Goal: Task Accomplishment & Management: Complete application form

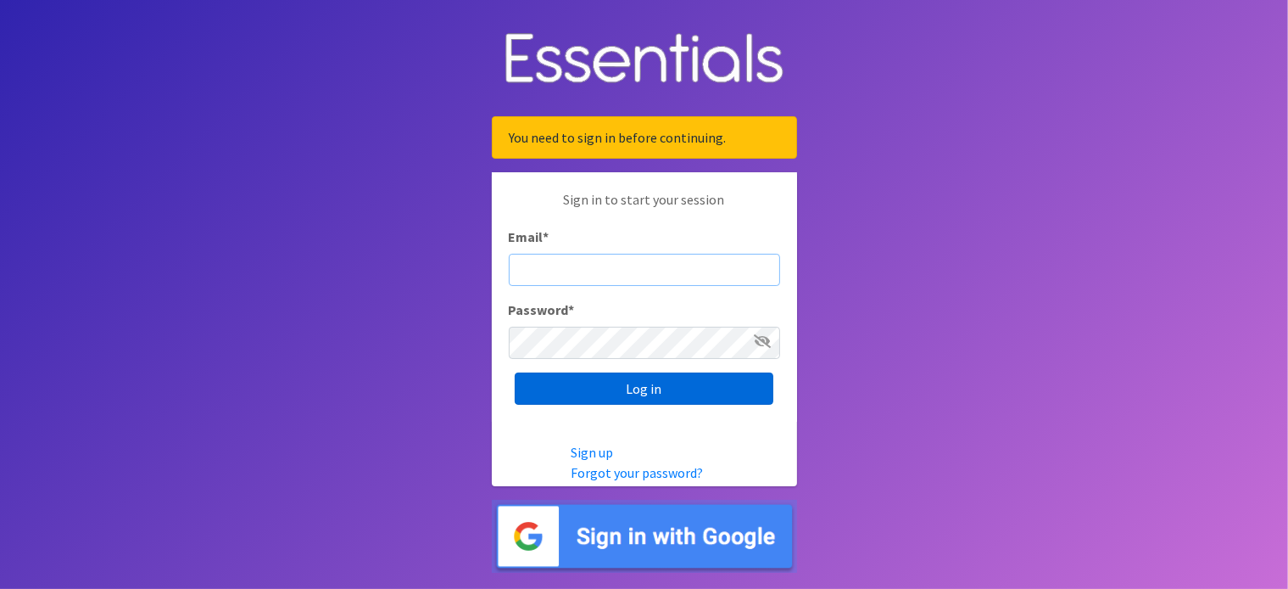
type input "[PERSON_NAME][EMAIL_ADDRESS][PERSON_NAME][DOMAIN_NAME]"
click at [684, 388] on input "Log in" at bounding box center [644, 388] width 259 height 32
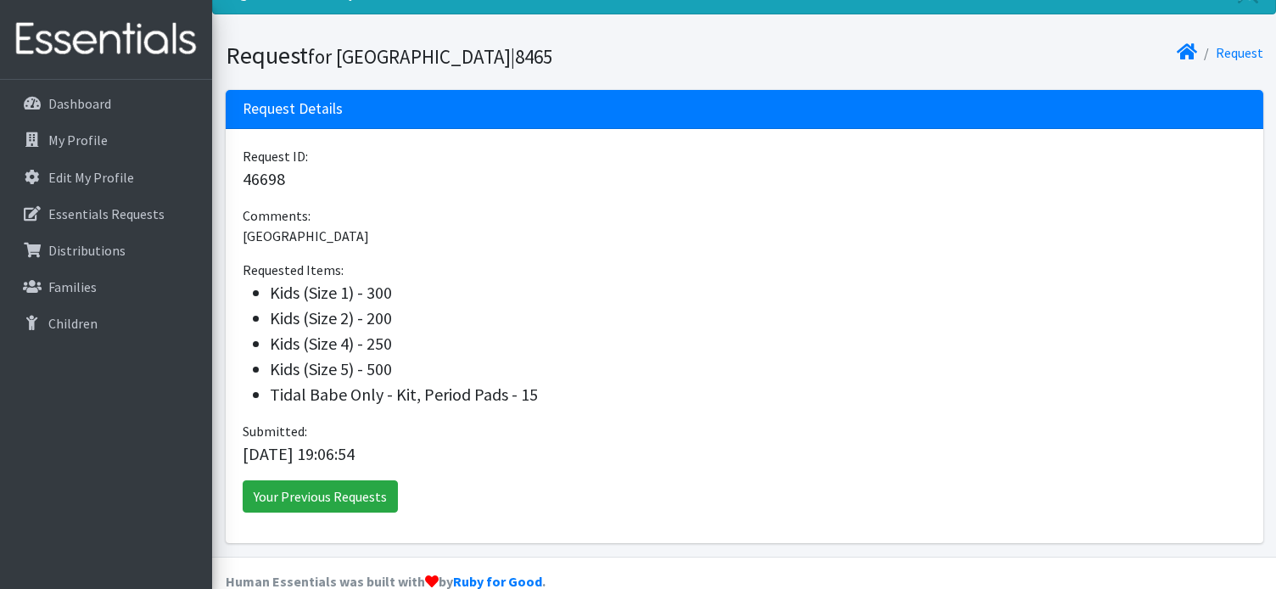
scroll to position [107, 0]
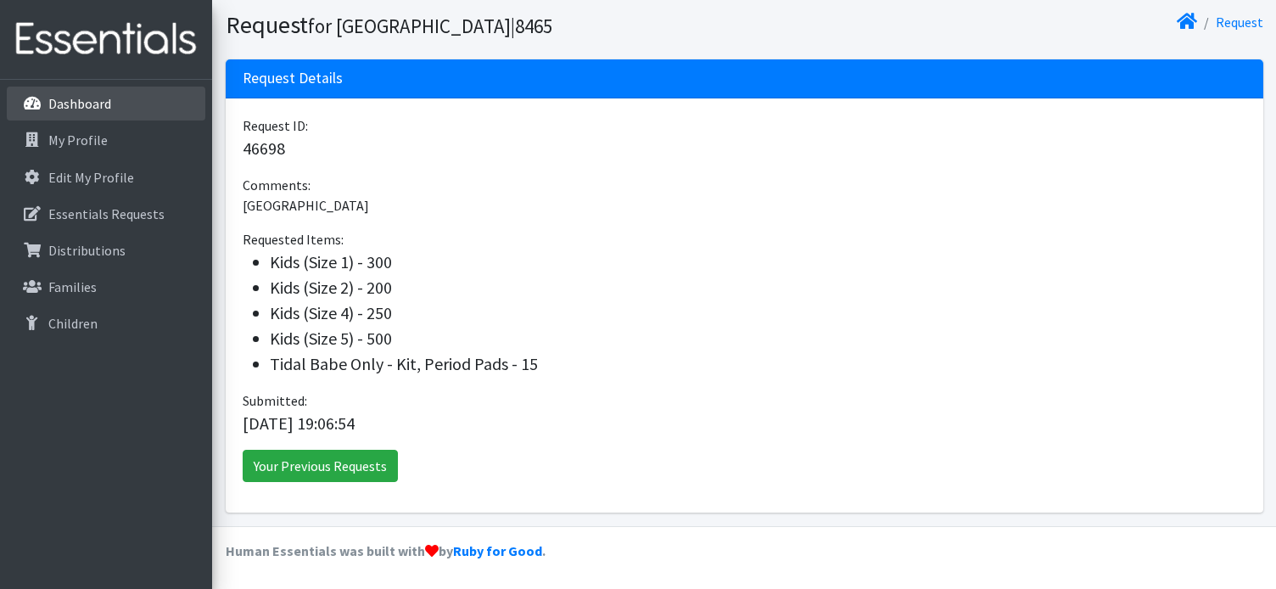
click at [120, 113] on link "Dashboard" at bounding box center [106, 104] width 198 height 34
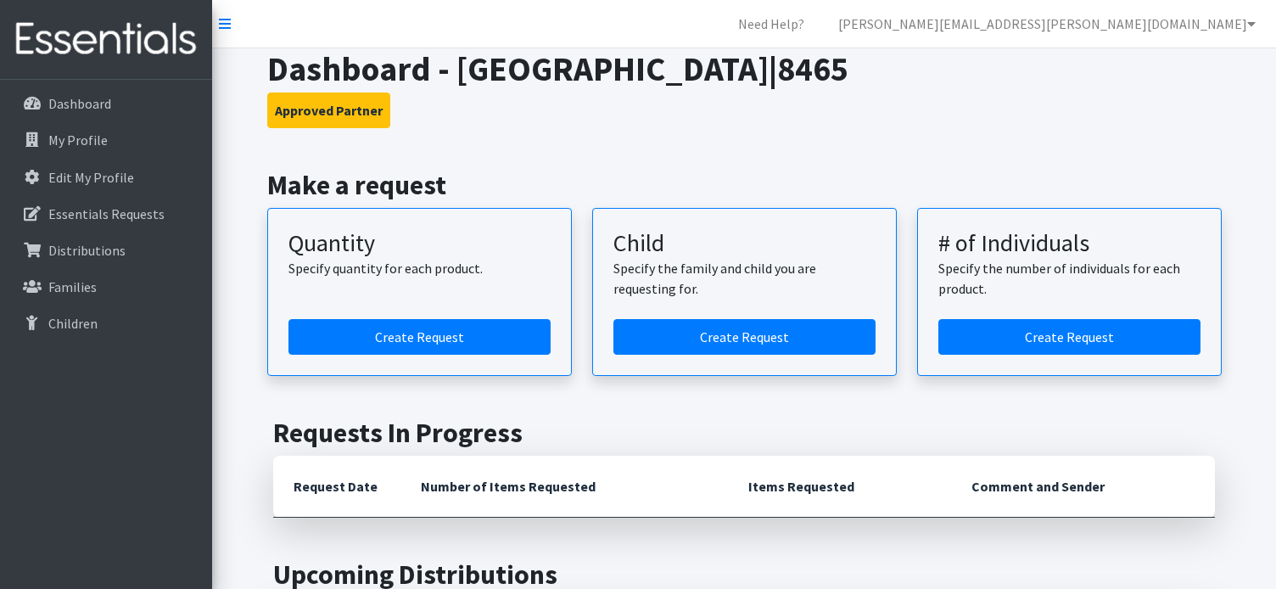
click at [462, 317] on article "Quantity Specify quantity for each product. Create Request" at bounding box center [419, 292] width 304 height 168
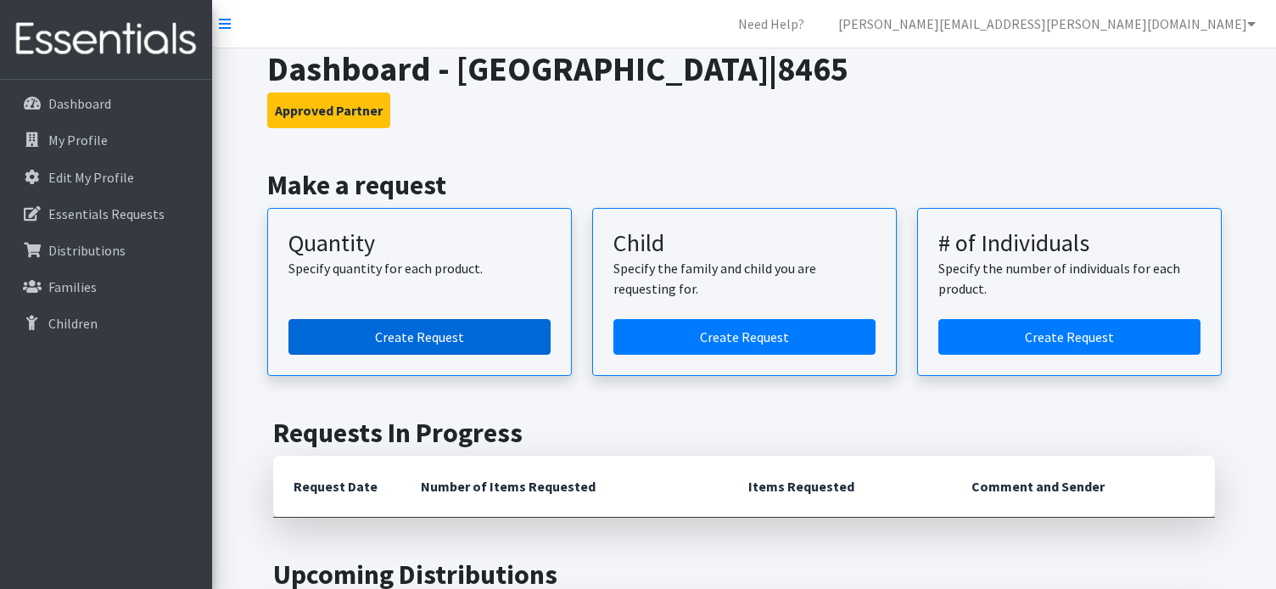
click at [463, 321] on link "Create Request" at bounding box center [419, 337] width 262 height 36
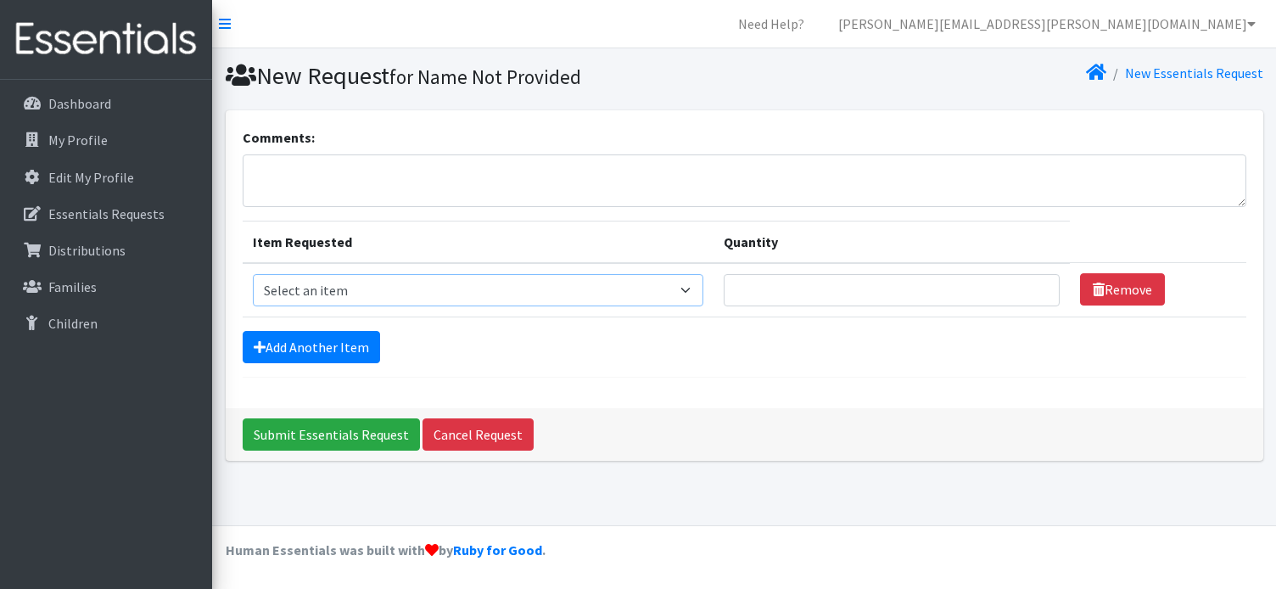
click at [662, 284] on select "Select an item Fly&Dry Potty Kit- 2T/3T Boy Fly&Dry Potty Kit- 2T/3T Girl Kids …" at bounding box center [478, 290] width 451 height 32
select select "1412"
click at [253, 274] on select "Select an item Fly&Dry Potty Kit- 2T/3T Boy Fly&Dry Potty Kit- 2T/3T Girl Kids …" at bounding box center [478, 290] width 451 height 32
click at [871, 274] on input "Quantity" at bounding box center [891, 290] width 336 height 32
type input "150"
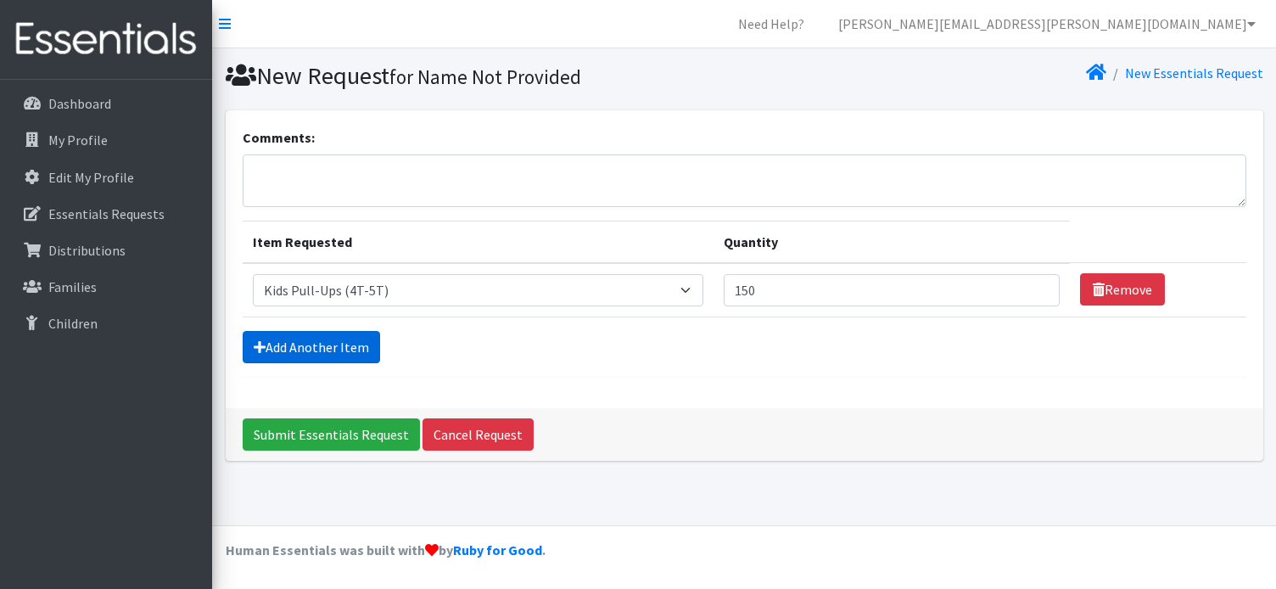
click at [322, 346] on link "Add Another Item" at bounding box center [311, 347] width 137 height 32
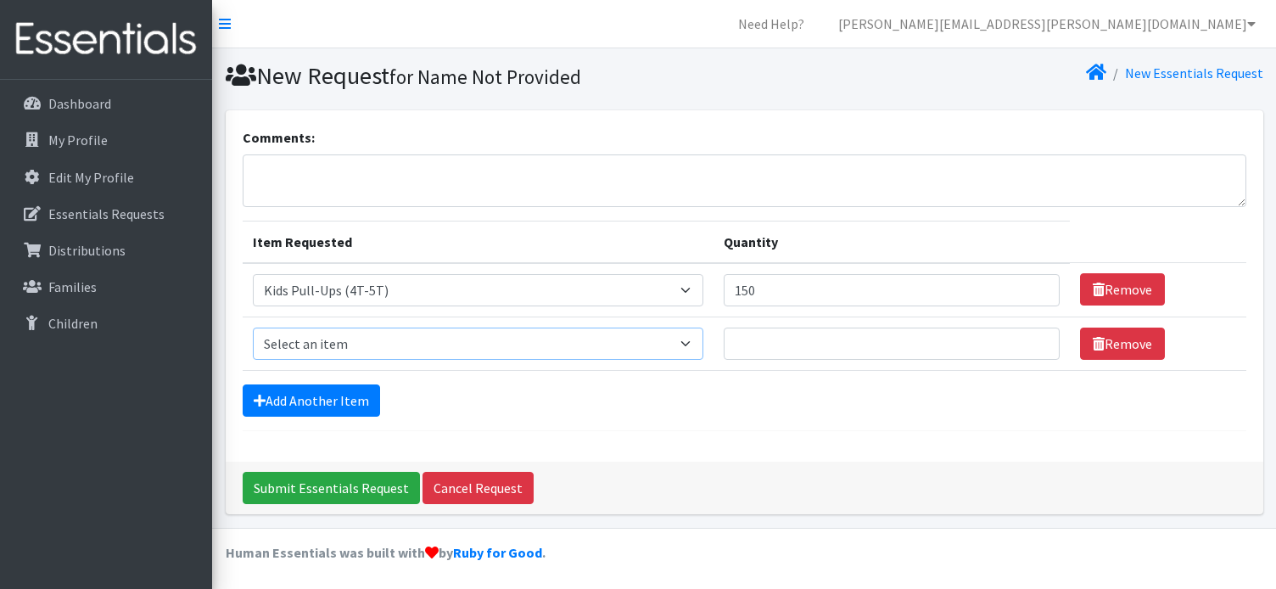
click at [352, 340] on select "Select an item Fly&Dry Potty Kit- 2T/3T Boy Fly&Dry Potty Kit- 2T/3T Girl Kids …" at bounding box center [478, 343] width 451 height 32
select select "1201"
click at [253, 327] on select "Select an item Fly&Dry Potty Kit- 2T/3T Boy Fly&Dry Potty Kit- 2T/3T Girl Kids …" at bounding box center [478, 343] width 451 height 32
click at [848, 338] on input "Quantity" at bounding box center [891, 343] width 336 height 32
type input "200"
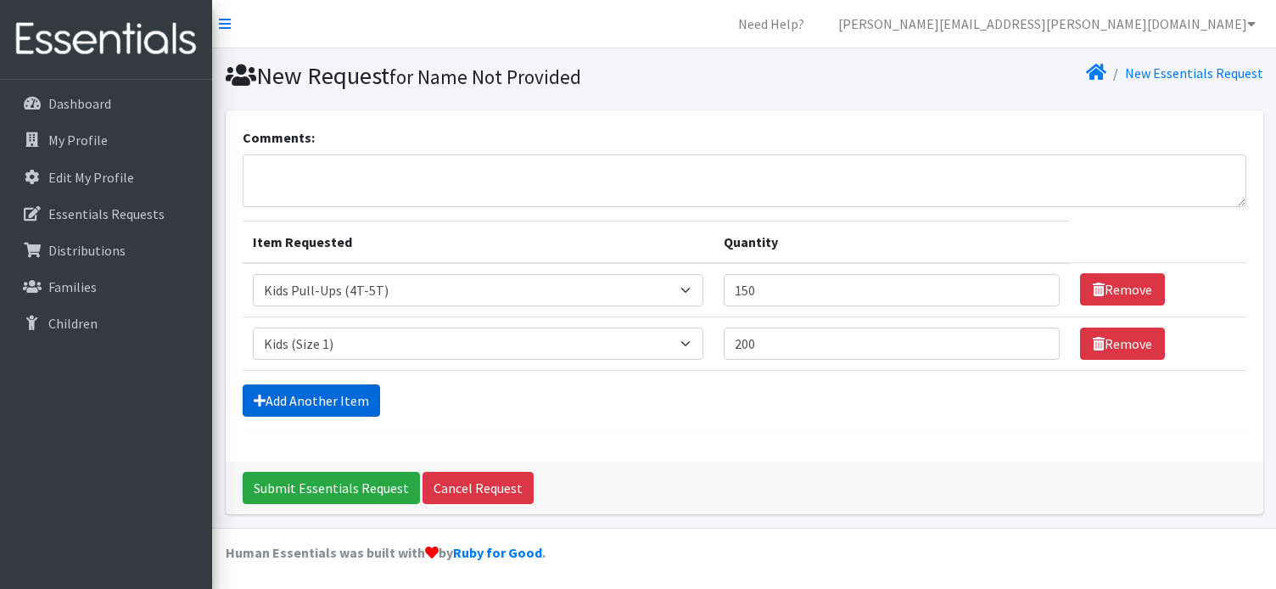
click at [319, 391] on link "Add Another Item" at bounding box center [311, 400] width 137 height 32
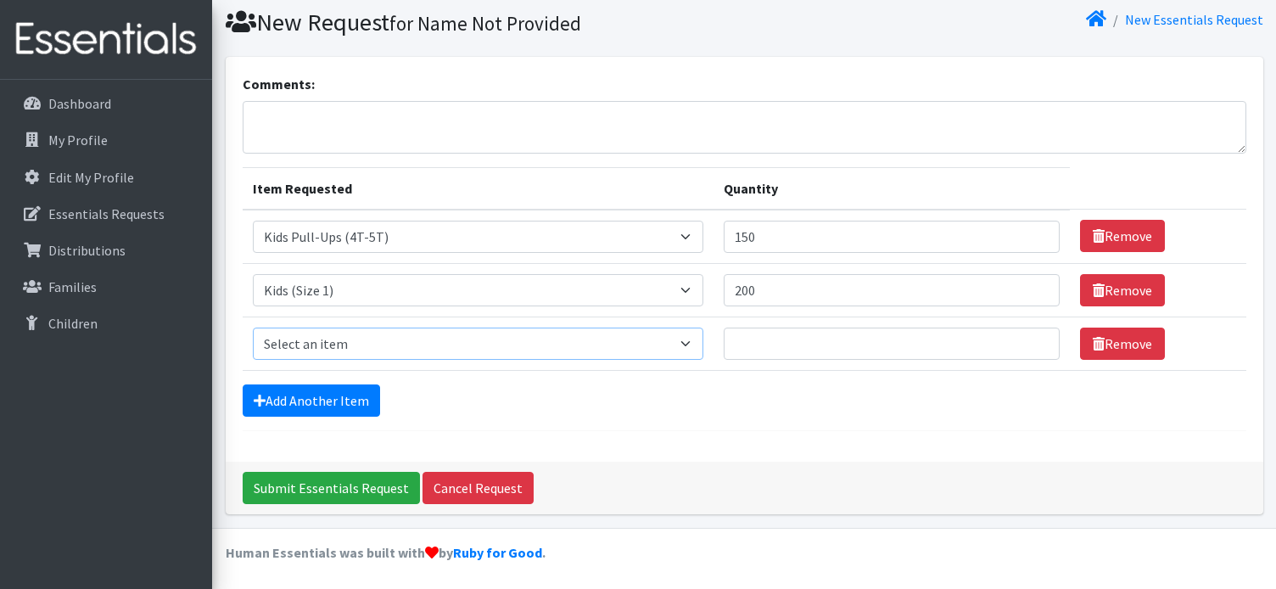
click at [402, 339] on select "Select an item Fly&Dry Potty Kit- 2T/3T Boy Fly&Dry Potty Kit- 2T/3T Girl Kids …" at bounding box center [478, 343] width 451 height 32
click at [253, 327] on select "Select an item Fly&Dry Potty Kit- 2T/3T Boy Fly&Dry Potty Kit- 2T/3T Girl Kids …" at bounding box center [478, 343] width 451 height 32
click at [403, 340] on select "Select an item Fly&Dry Potty Kit- 2T/3T Boy Fly&Dry Potty Kit- 2T/3T Girl Kids …" at bounding box center [478, 343] width 451 height 32
select select "1213"
click at [253, 327] on select "Select an item Fly&Dry Potty Kit- 2T/3T Boy Fly&Dry Potty Kit- 2T/3T Girl Kids …" at bounding box center [478, 343] width 451 height 32
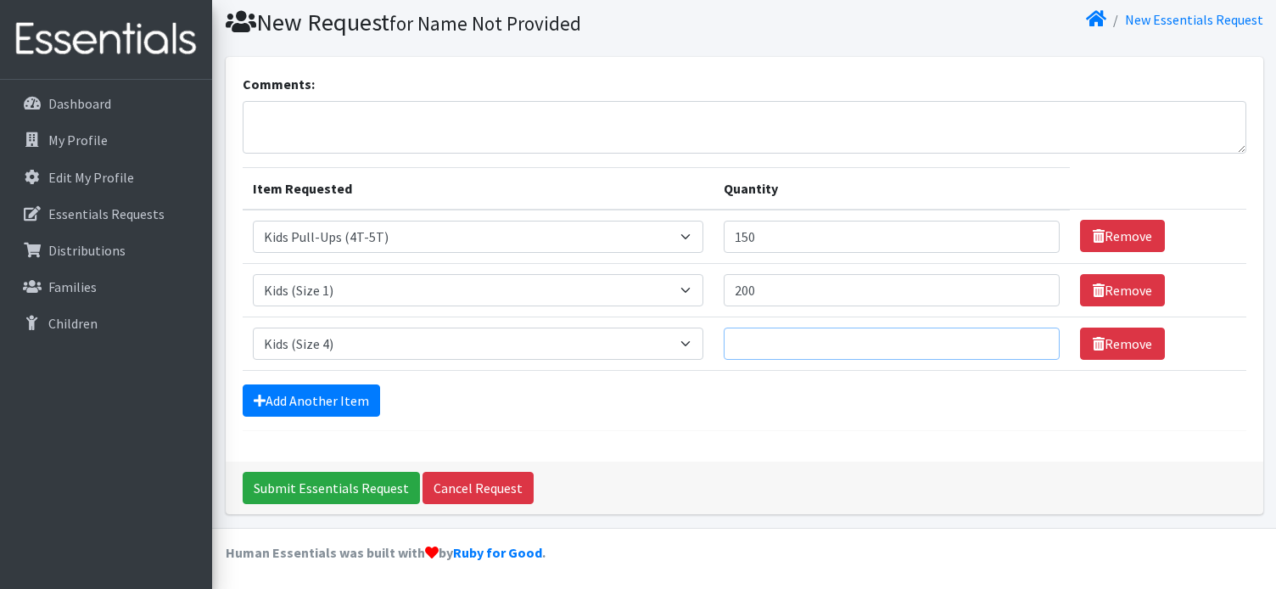
click at [777, 347] on input "Quantity" at bounding box center [891, 343] width 336 height 32
type input "300"
click at [318, 399] on link "Add Another Item" at bounding box center [311, 400] width 137 height 32
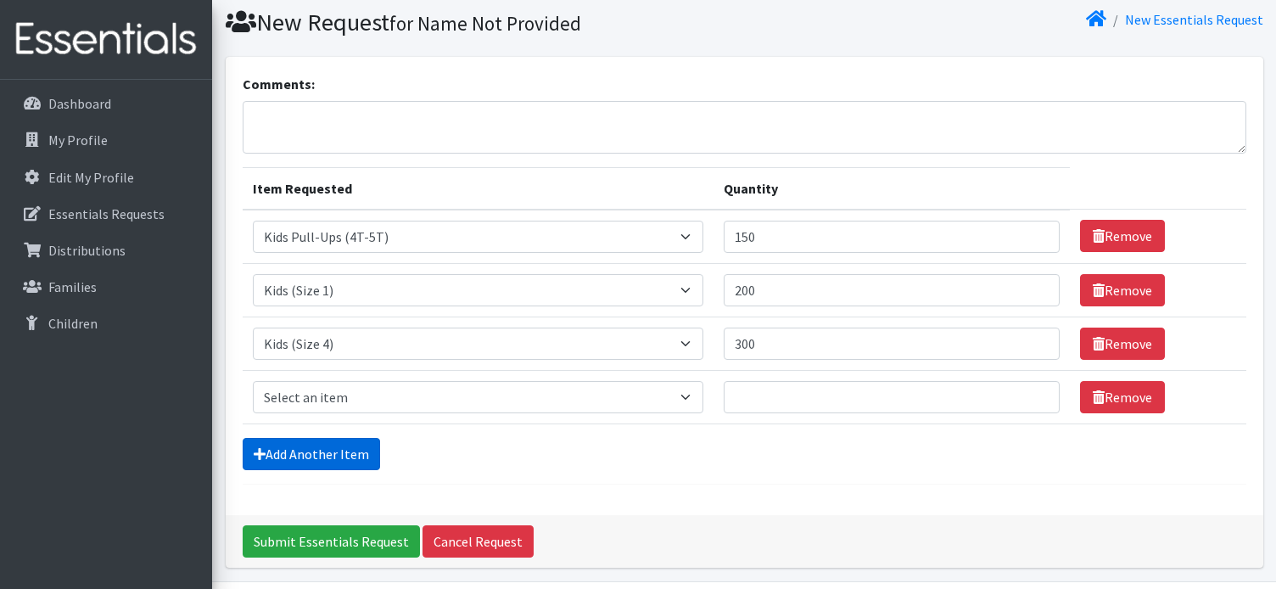
scroll to position [107, 0]
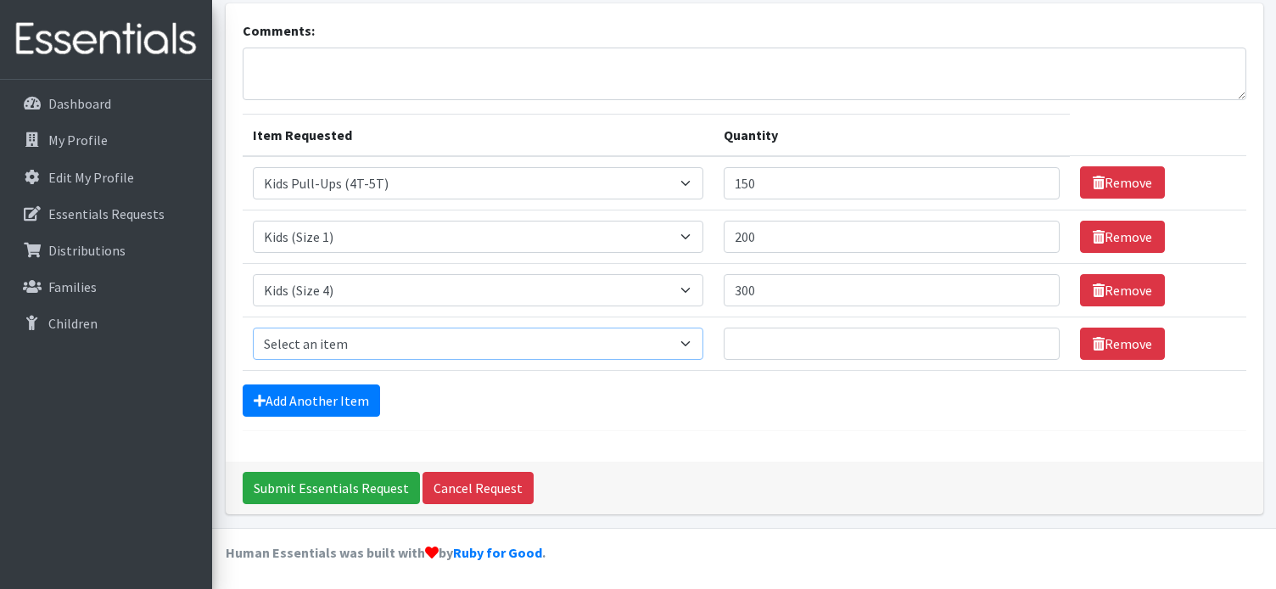
click at [365, 336] on select "Select an item Fly&Dry Potty Kit- 2T/3T Boy Fly&Dry Potty Kit- 2T/3T Girl Kids …" at bounding box center [478, 343] width 451 height 32
select select "1214"
click at [253, 327] on select "Select an item Fly&Dry Potty Kit- 2T/3T Boy Fly&Dry Potty Kit- 2T/3T Girl Kids …" at bounding box center [478, 343] width 451 height 32
click at [787, 328] on input "Quantity" at bounding box center [891, 343] width 336 height 32
type input "300"
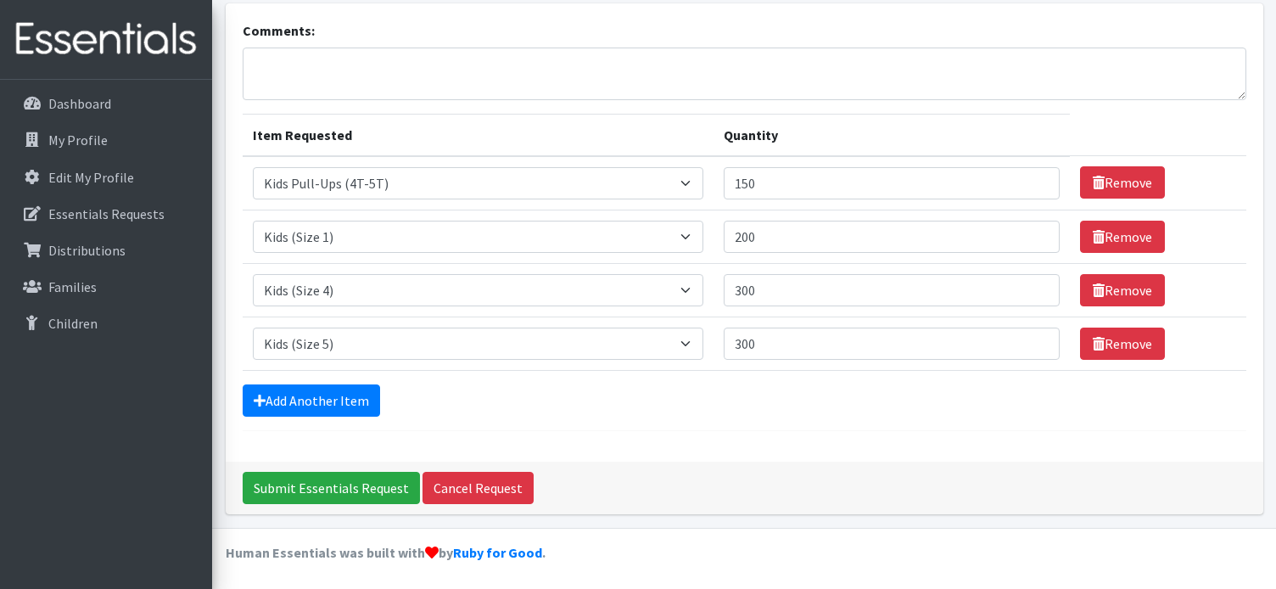
click at [489, 419] on form "Comments: Item Requested Quantity Item Requested Select an item Fly&Dry Potty K…" at bounding box center [744, 225] width 1003 height 411
click at [787, 296] on input "300" at bounding box center [891, 290] width 336 height 32
type input "350"
click at [807, 343] on input "300" at bounding box center [891, 343] width 336 height 32
type input "350"
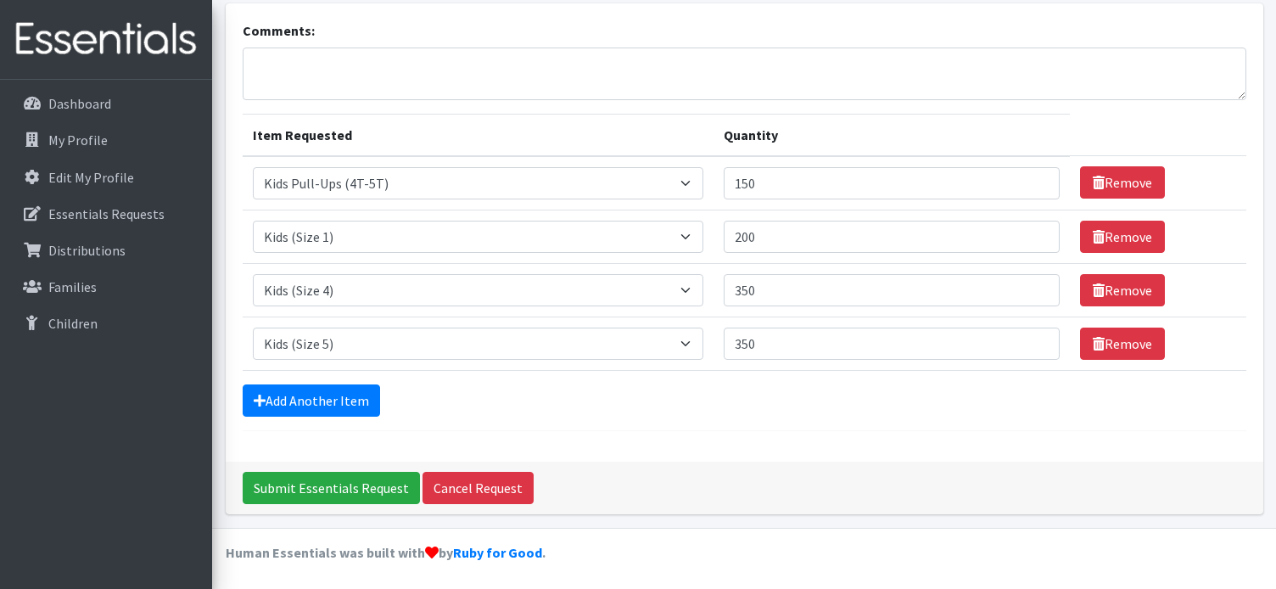
click at [733, 390] on div "Add Another Item" at bounding box center [744, 400] width 1003 height 32
click at [790, 235] on input "200" at bounding box center [891, 237] width 336 height 32
type input "250"
click at [644, 412] on div "Add Another Item" at bounding box center [744, 400] width 1003 height 32
click at [357, 388] on link "Add Another Item" at bounding box center [311, 400] width 137 height 32
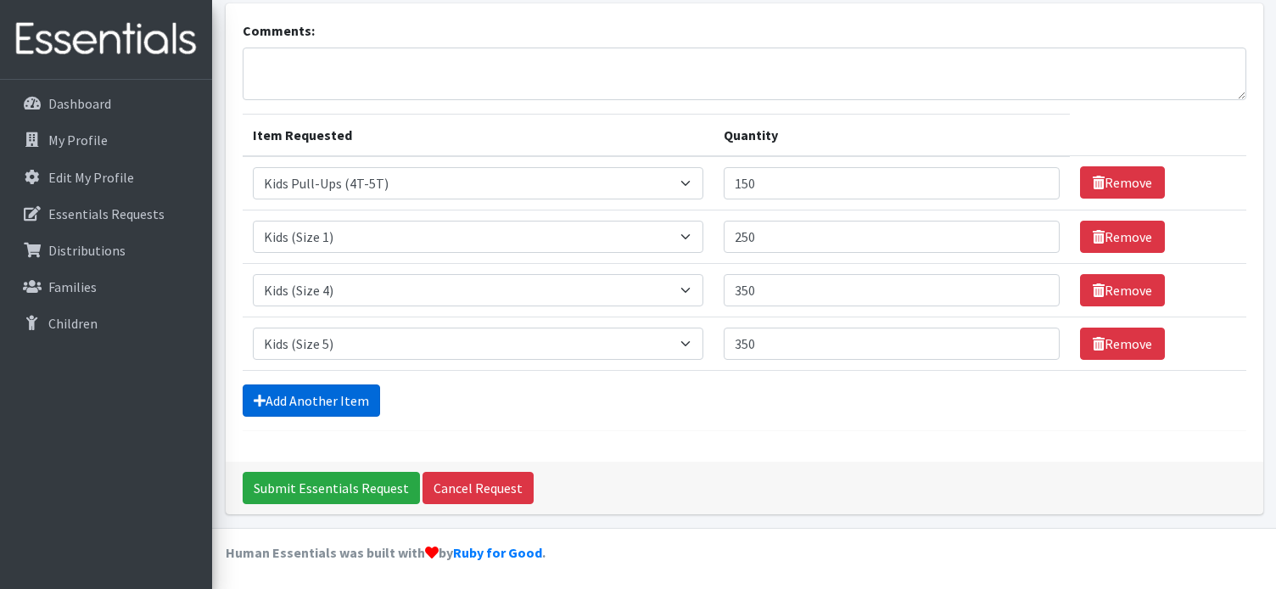
scroll to position [159, 0]
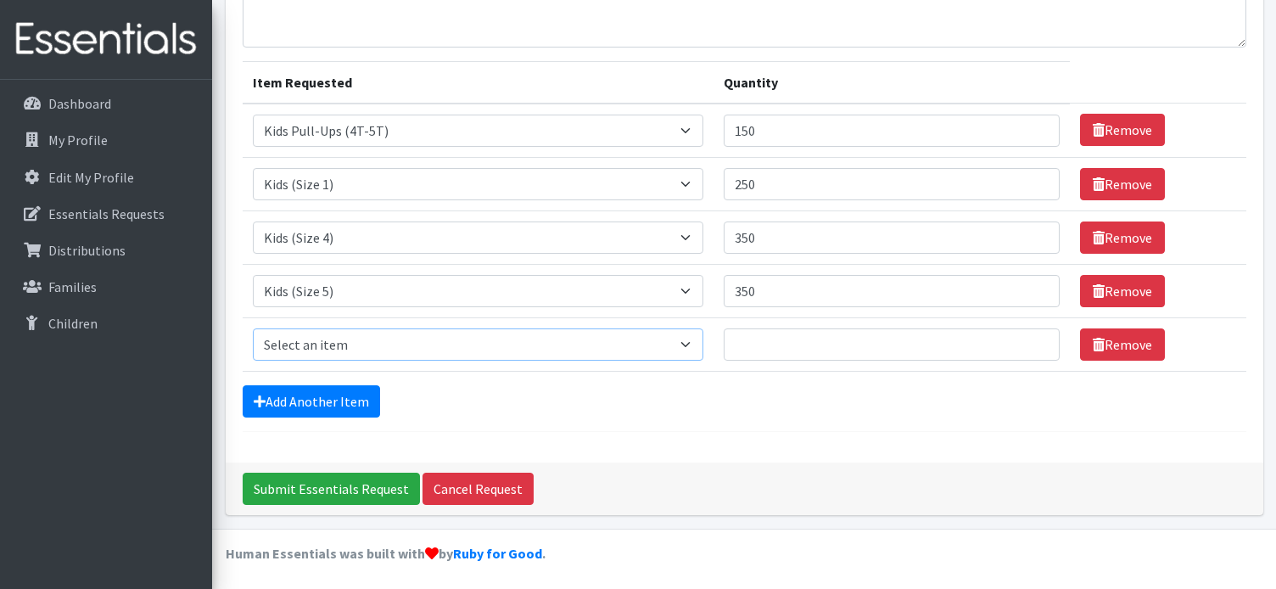
click at [434, 328] on select "Select an item Fly&Dry Potty Kit- 2T/3T Boy Fly&Dry Potty Kit- 2T/3T Girl Kids …" at bounding box center [478, 344] width 451 height 32
select select "15347"
click at [253, 328] on select "Select an item Fly&Dry Potty Kit- 2T/3T Boy Fly&Dry Potty Kit- 2T/3T Girl Kids …" at bounding box center [478, 344] width 451 height 32
click at [909, 340] on input "Quantity" at bounding box center [891, 344] width 336 height 32
type input "10"
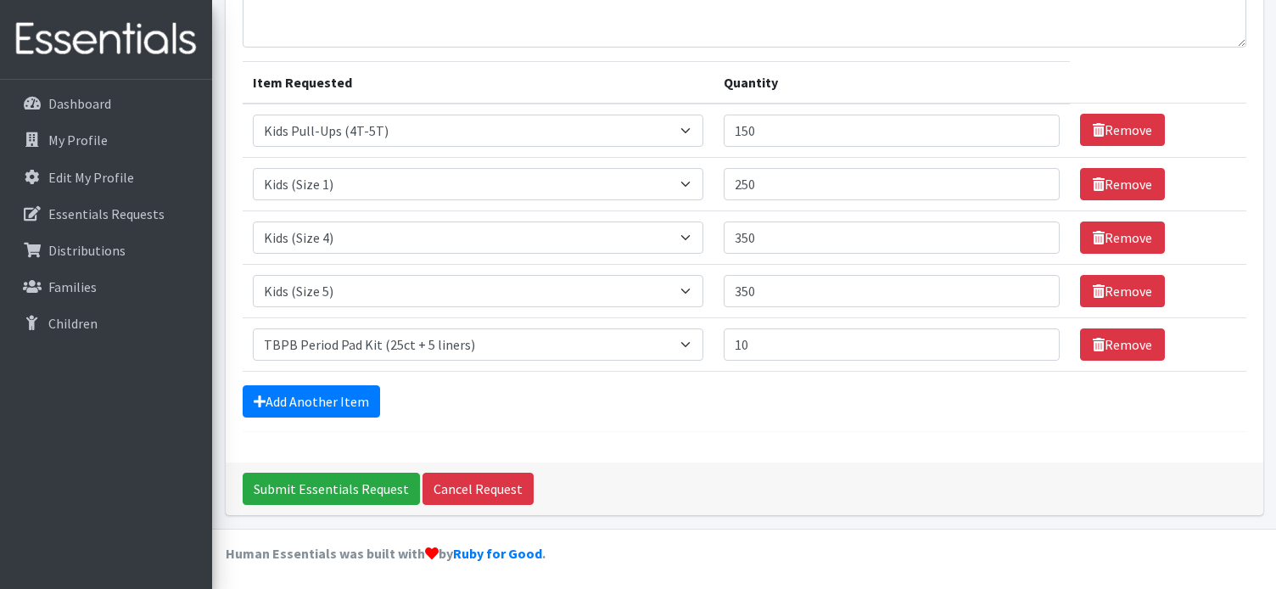
click at [746, 399] on div "Add Another Item" at bounding box center [744, 401] width 1003 height 32
click at [360, 410] on link "Add Another Item" at bounding box center [311, 401] width 137 height 32
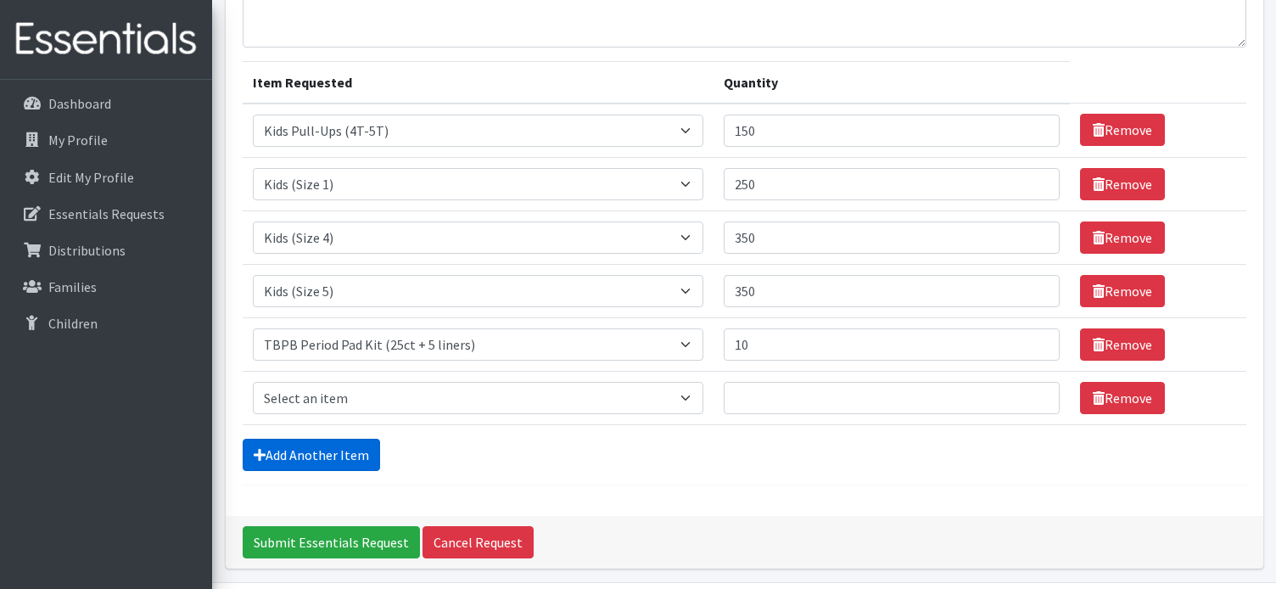
scroll to position [214, 0]
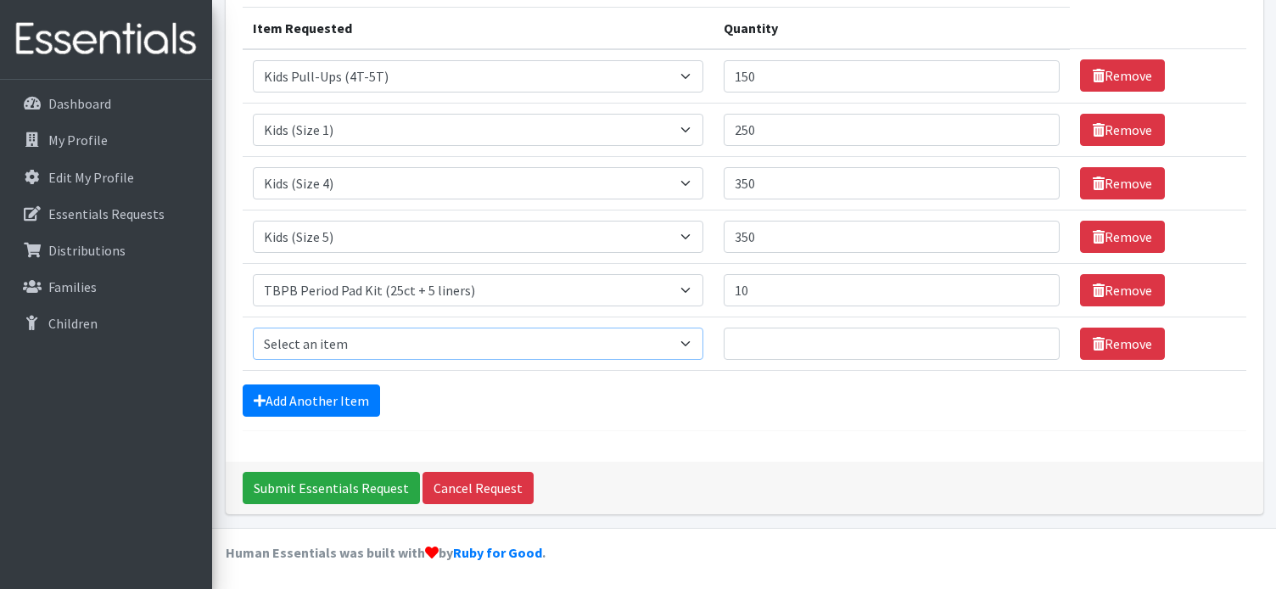
click at [407, 342] on select "Select an item Fly&Dry Potty Kit- 2T/3T Boy Fly&Dry Potty Kit- 2T/3T Girl Kids …" at bounding box center [478, 343] width 451 height 32
select select "15511"
click at [253, 327] on select "Select an item Fly&Dry Potty Kit- 2T/3T Boy Fly&Dry Potty Kit- 2T/3T Girl Kids …" at bounding box center [478, 343] width 451 height 32
click at [757, 353] on input "Quantity" at bounding box center [891, 343] width 336 height 32
type input "1"
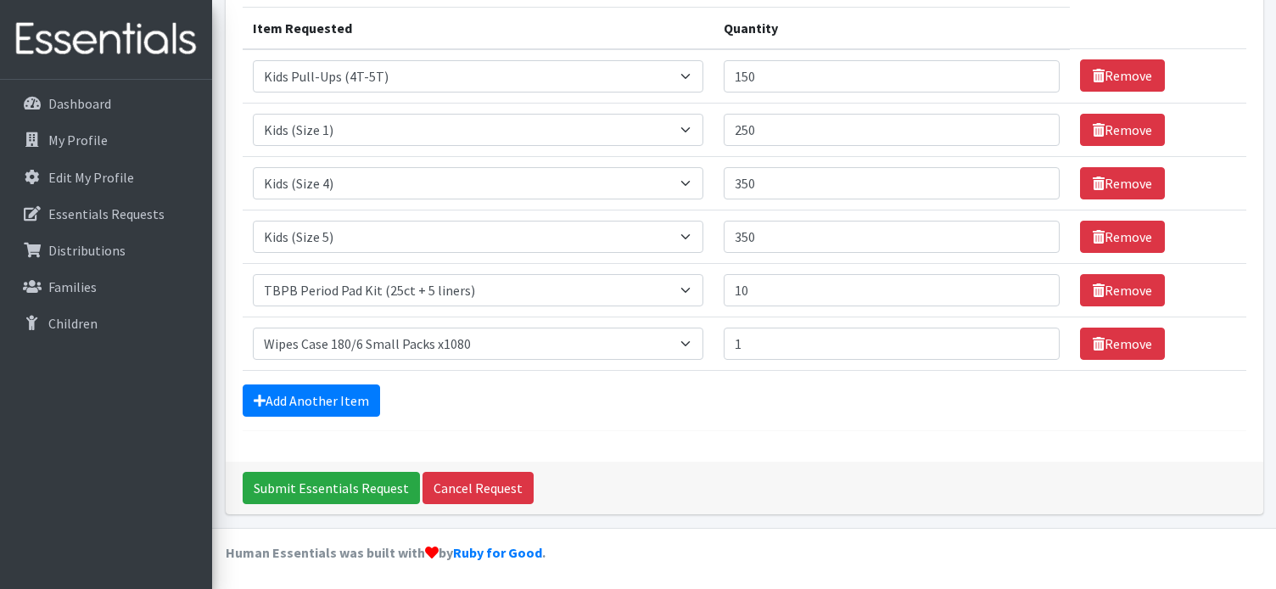
click at [764, 392] on div "Add Another Item" at bounding box center [744, 400] width 1003 height 32
click at [766, 330] on input "1" at bounding box center [891, 343] width 336 height 32
type input "2"
click at [721, 422] on form "Comments: Item Requested Quantity Item Requested Select an item Fly&Dry Potty K…" at bounding box center [744, 171] width 1003 height 517
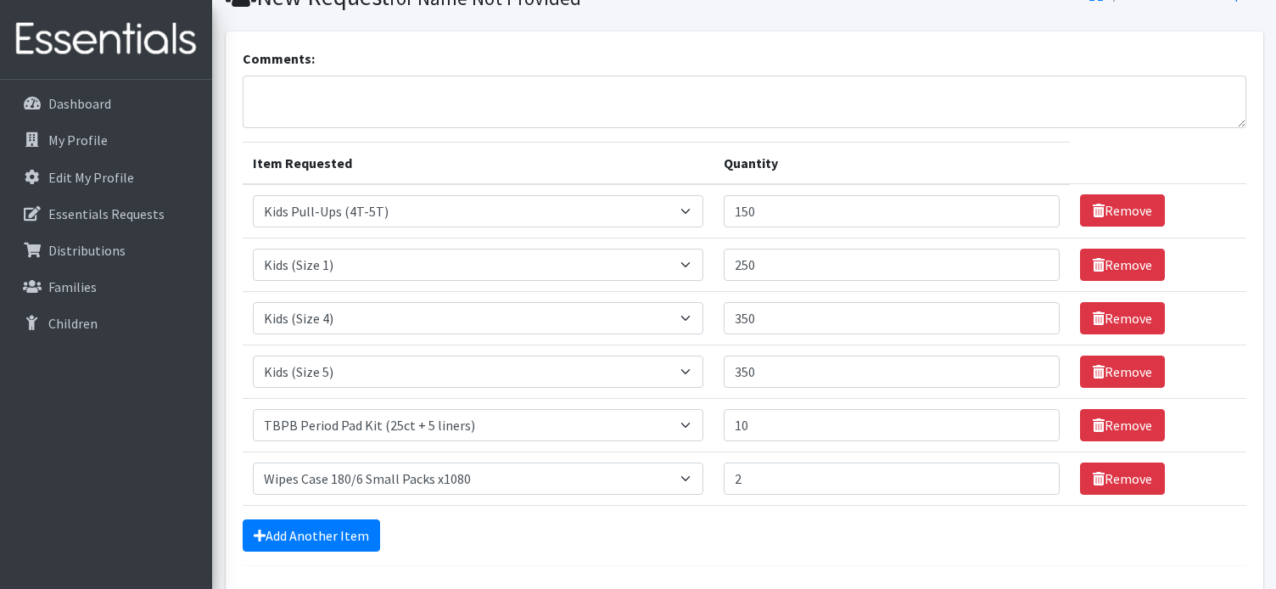
scroll to position [0, 0]
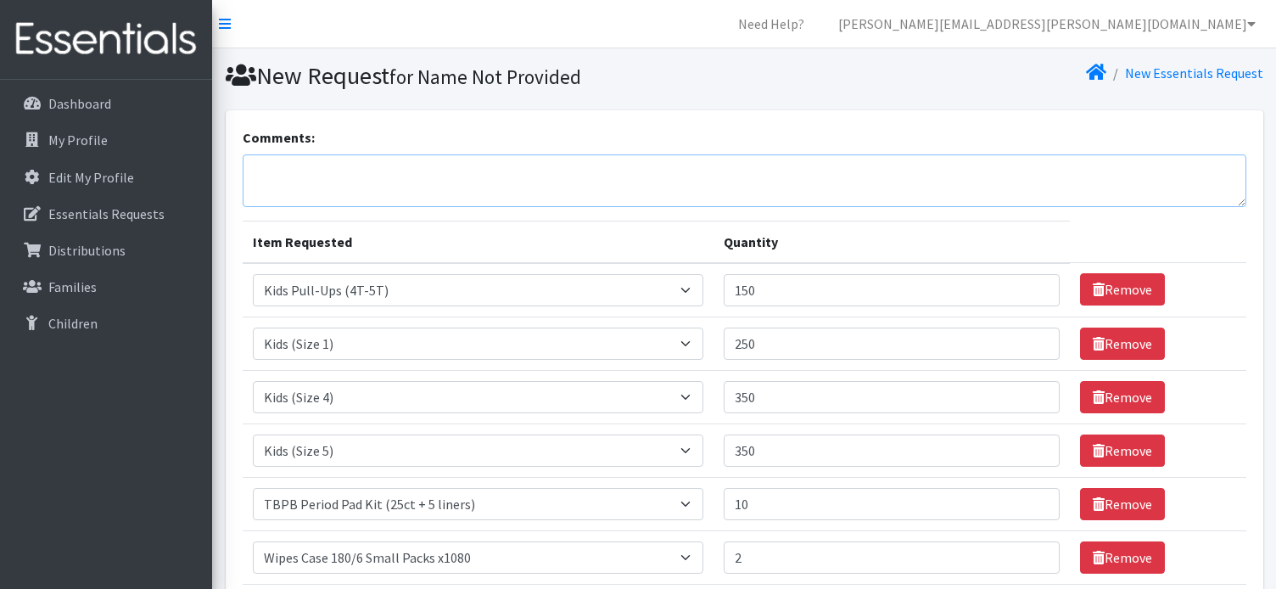
click at [914, 176] on textarea "Comments:" at bounding box center [744, 180] width 1003 height 53
type textarea "F"
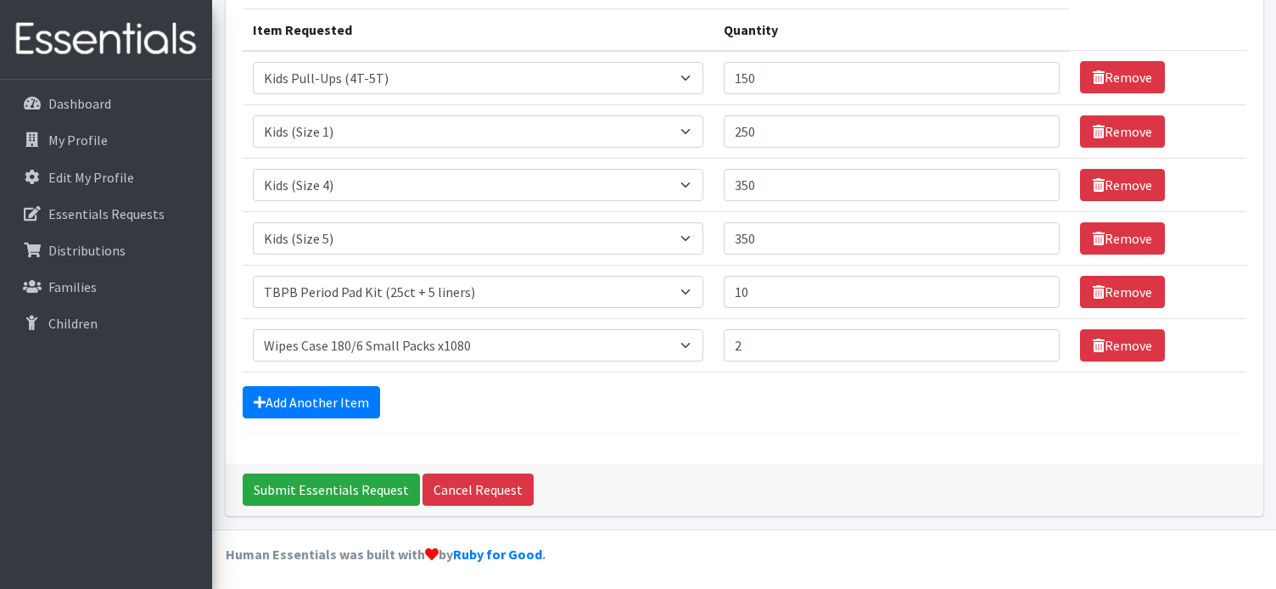
scroll to position [214, 0]
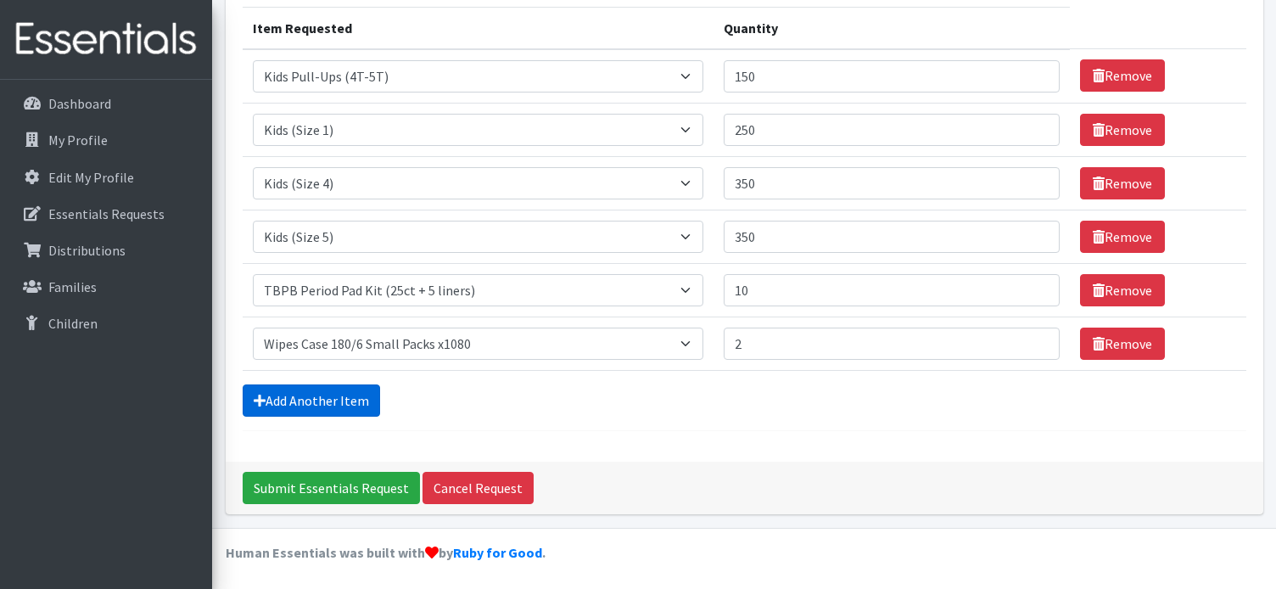
type textarea "Gateway's Food for Thought Pantry"
click at [344, 401] on link "Add Another Item" at bounding box center [311, 400] width 137 height 32
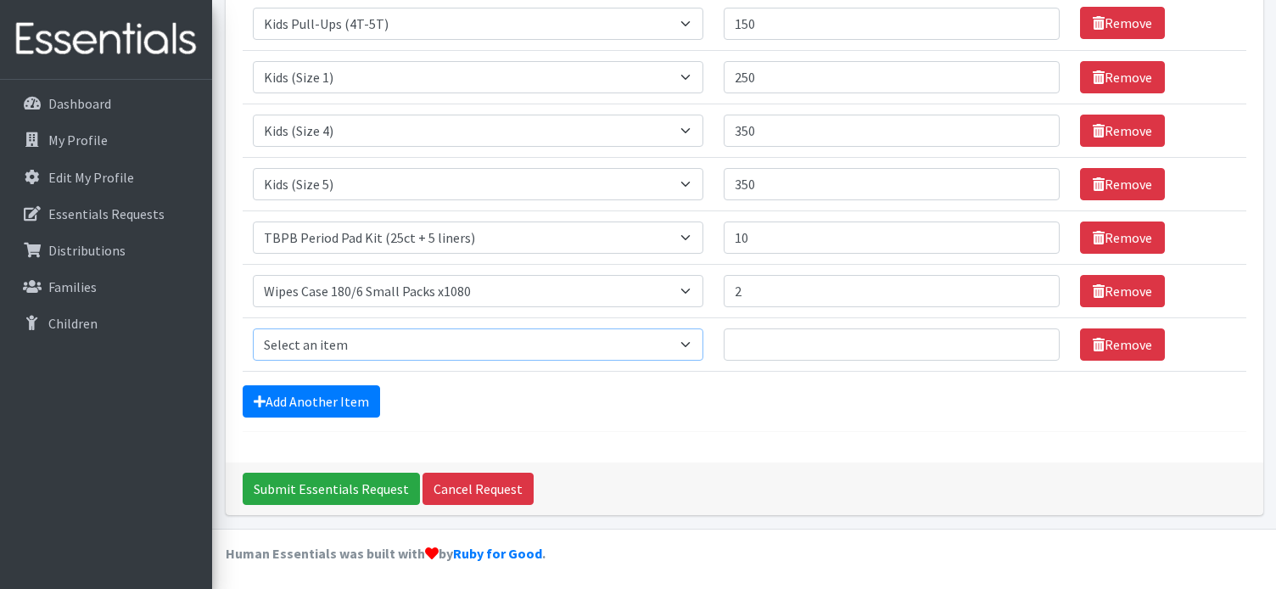
click at [390, 351] on select "Select an item Fly&Dry Potty Kit- 2T/3T Boy Fly&Dry Potty Kit- 2T/3T Girl Kids …" at bounding box center [478, 344] width 451 height 32
select select "1202"
click at [253, 328] on select "Select an item Fly&Dry Potty Kit- 2T/3T Boy Fly&Dry Potty Kit- 2T/3T Girl Kids …" at bounding box center [478, 344] width 451 height 32
click at [818, 347] on input "Quantity" at bounding box center [891, 344] width 336 height 32
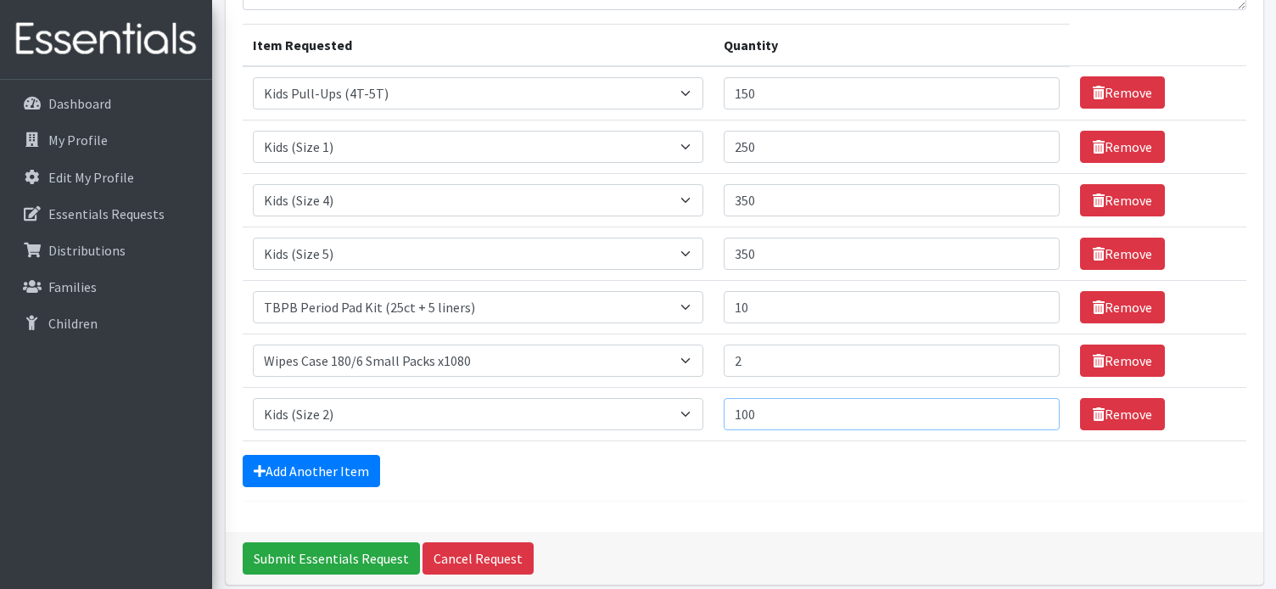
scroll to position [195, 0]
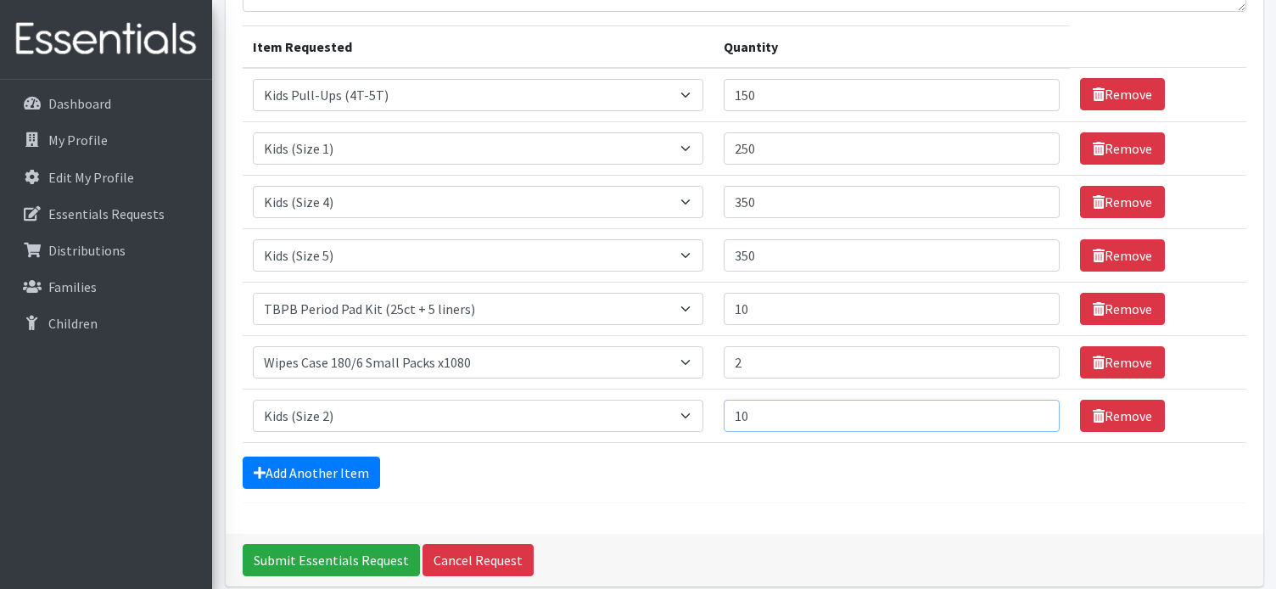
type input "1"
click at [916, 98] on input "150" at bounding box center [891, 95] width 336 height 32
type input "1"
type input "200"
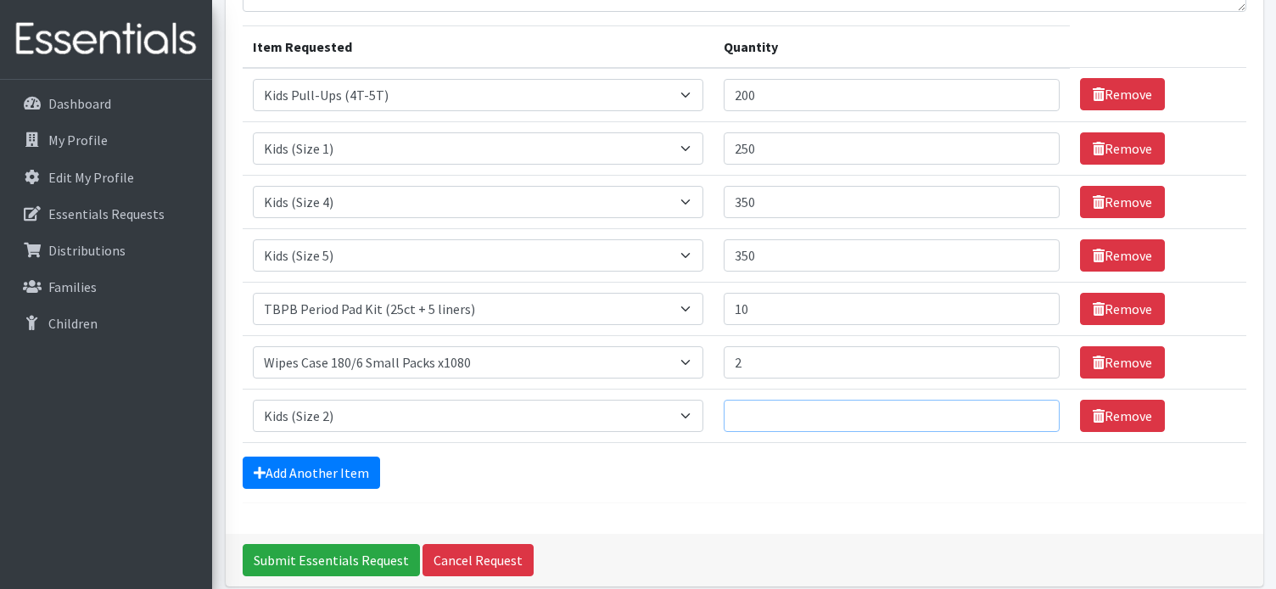
click at [825, 422] on input "Quantity" at bounding box center [891, 415] width 336 height 32
type input "50"
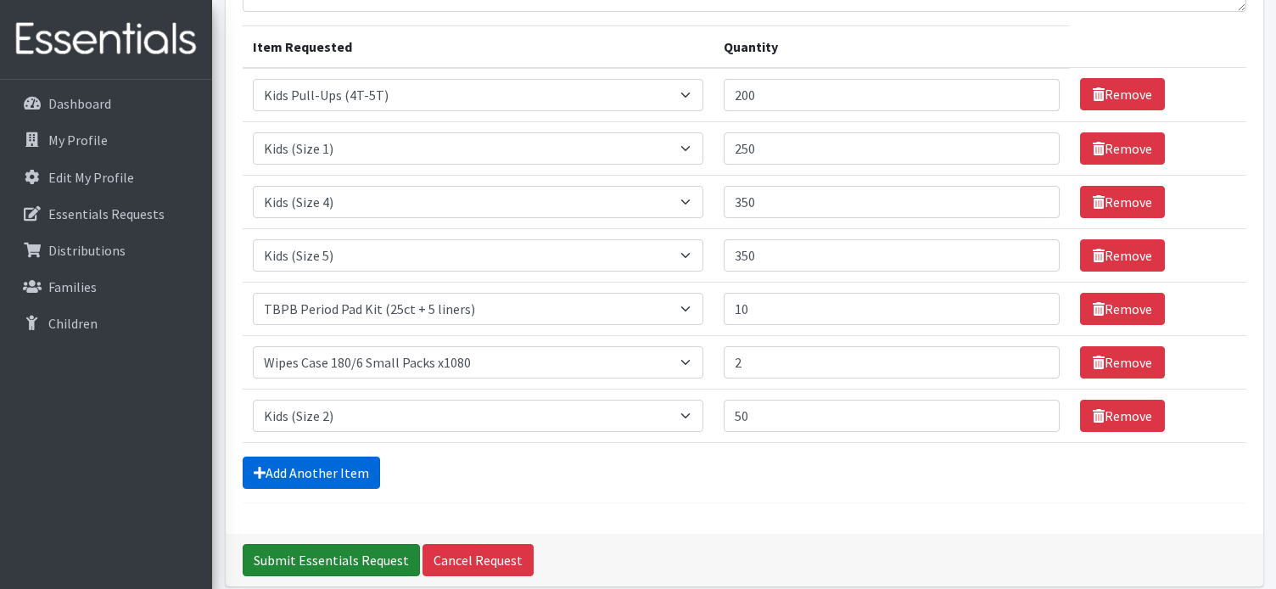
click at [361, 471] on link "Add Another Item" at bounding box center [311, 472] width 137 height 32
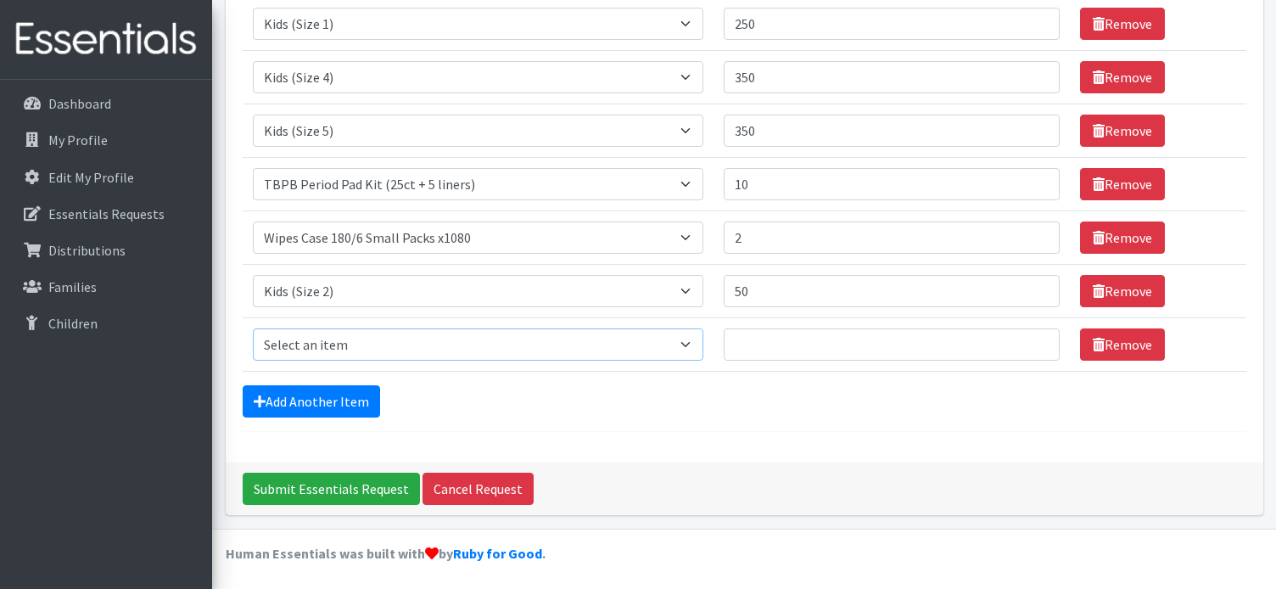
click at [427, 344] on select "Select an item Fly&Dry Potty Kit- 2T/3T Boy Fly&Dry Potty Kit- 2T/3T Girl Kids …" at bounding box center [478, 344] width 451 height 32
select select "1221"
click at [253, 328] on select "Select an item Fly&Dry Potty Kit- 2T/3T Boy Fly&Dry Potty Kit- 2T/3T Girl Kids …" at bounding box center [478, 344] width 451 height 32
click at [775, 353] on td "Quantity" at bounding box center [891, 343] width 356 height 53
type input "50"
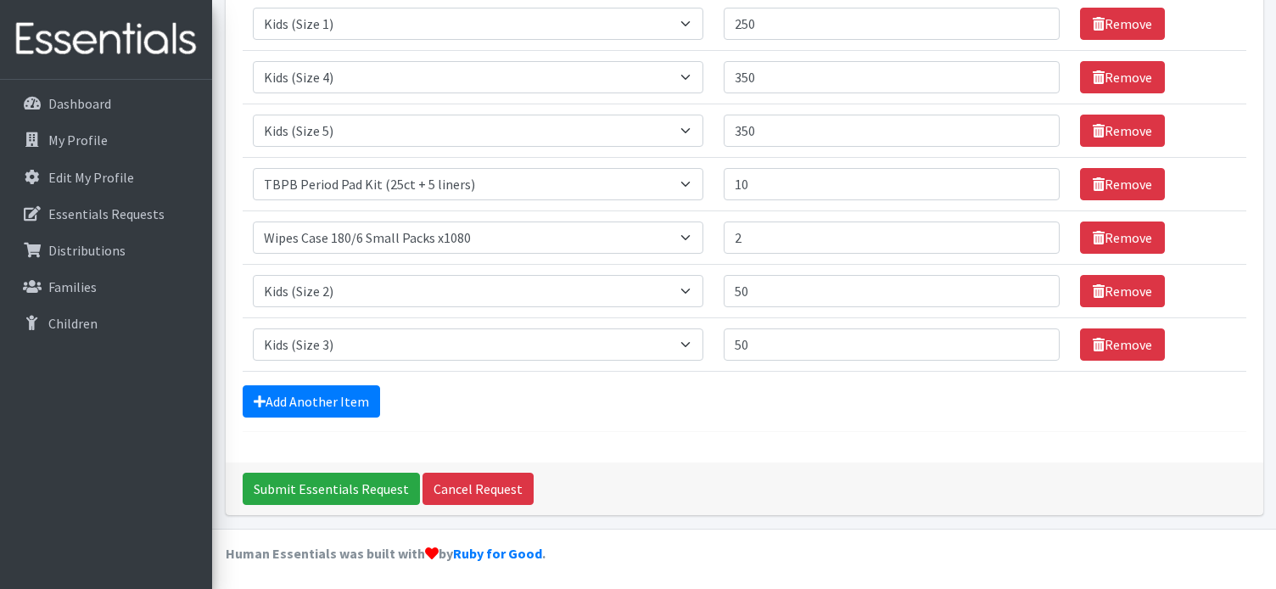
click at [758, 404] on div "Add Another Item" at bounding box center [744, 401] width 1003 height 32
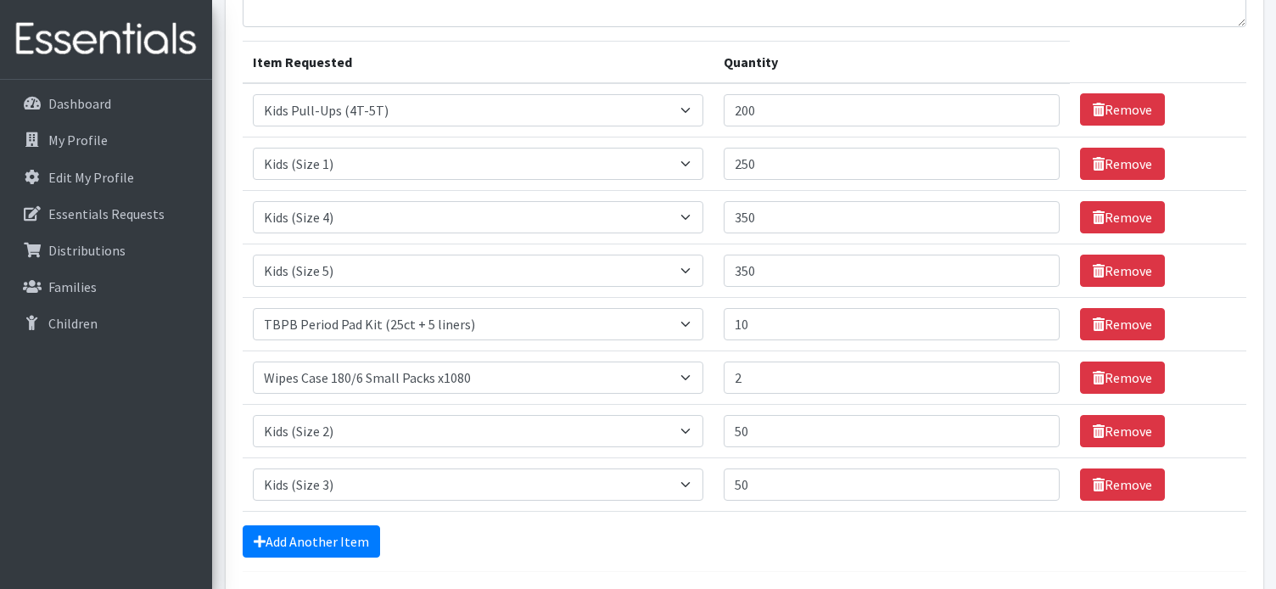
scroll to position [170, 0]
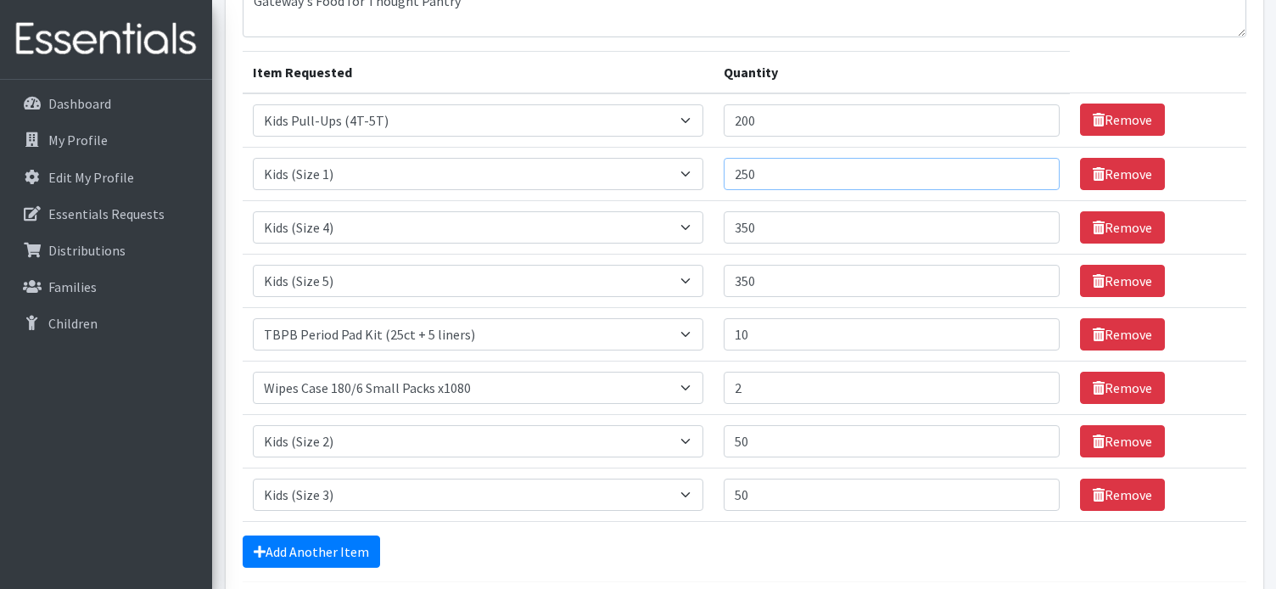
click at [865, 170] on input "250" at bounding box center [891, 174] width 336 height 32
type input "200"
click at [800, 220] on input "350" at bounding box center [891, 227] width 336 height 32
click at [779, 433] on input "50" at bounding box center [891, 441] width 336 height 32
type input "5"
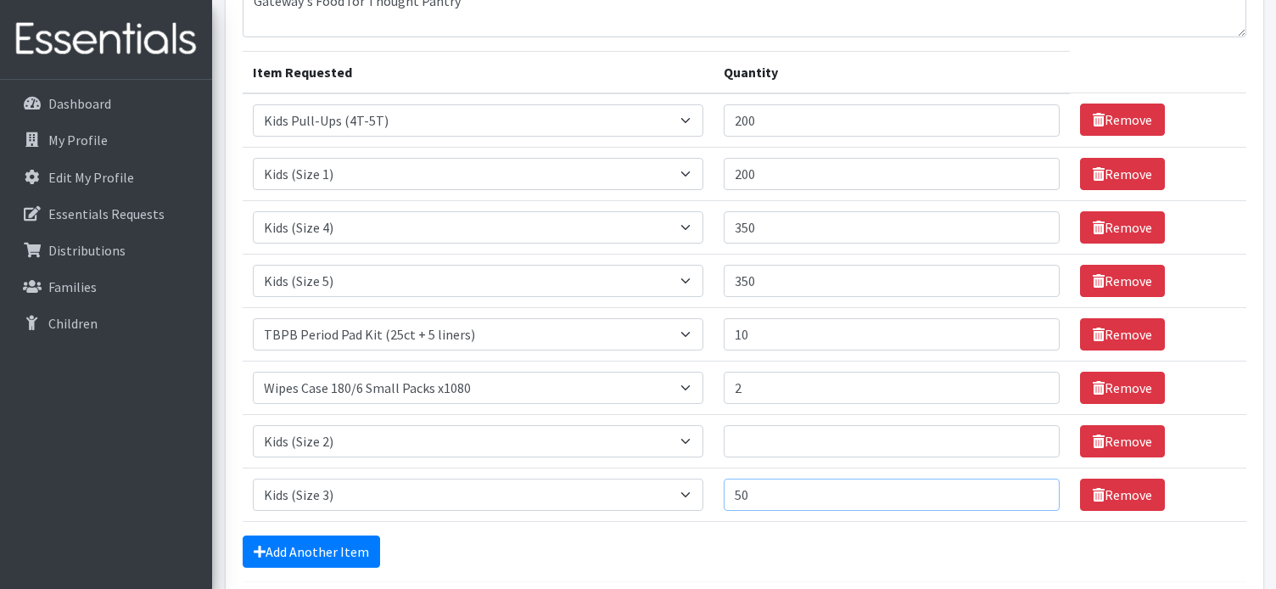
click at [767, 503] on input "50" at bounding box center [891, 494] width 336 height 32
type input "5"
click at [767, 550] on div "Add Another Item" at bounding box center [744, 551] width 1003 height 32
click at [848, 118] on input "200" at bounding box center [891, 120] width 336 height 32
type input "2"
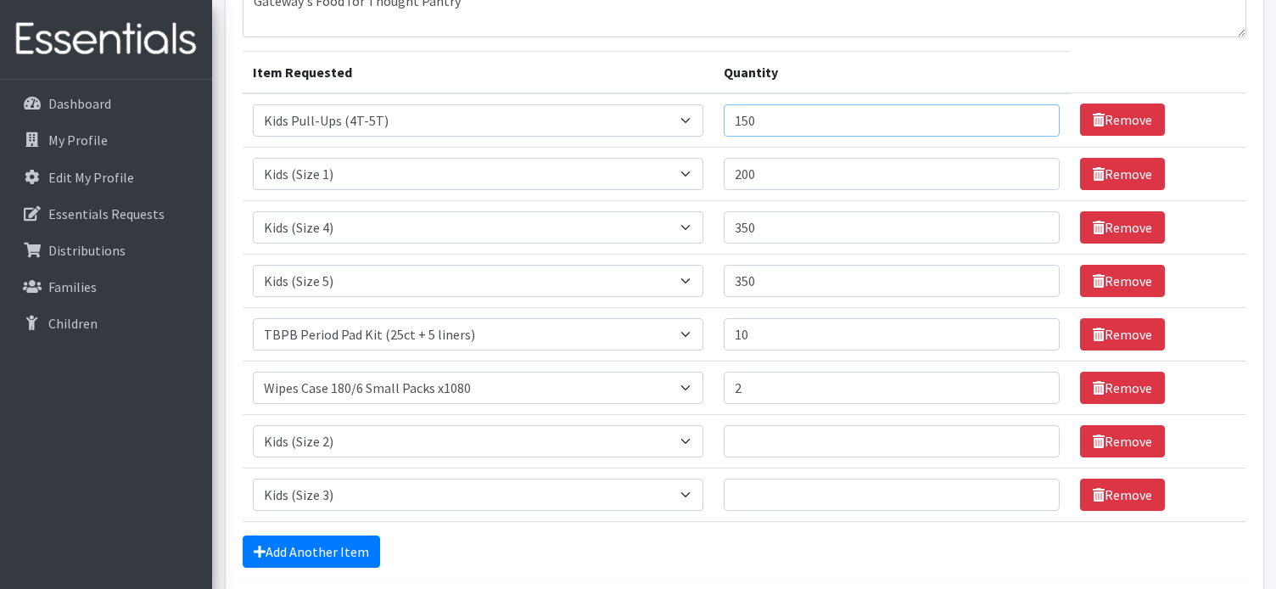
type input "150"
click at [652, 559] on div "Add Another Item" at bounding box center [744, 551] width 1003 height 32
click at [1114, 435] on link "Remove" at bounding box center [1122, 441] width 85 height 32
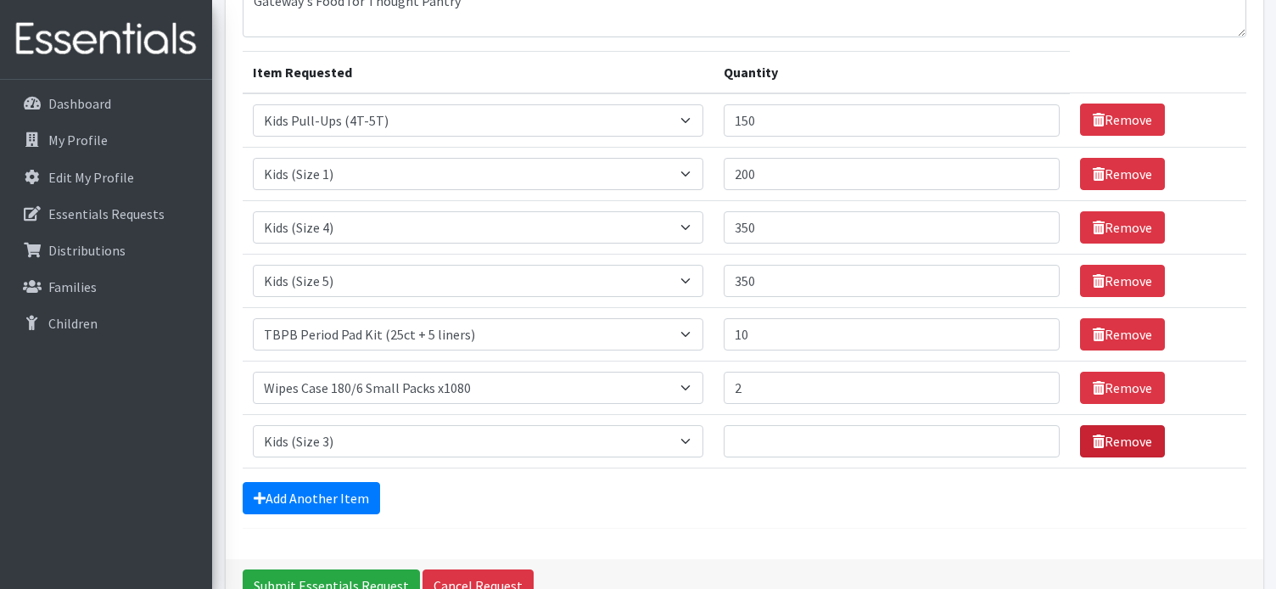
click at [1112, 444] on link "Remove" at bounding box center [1122, 441] width 85 height 32
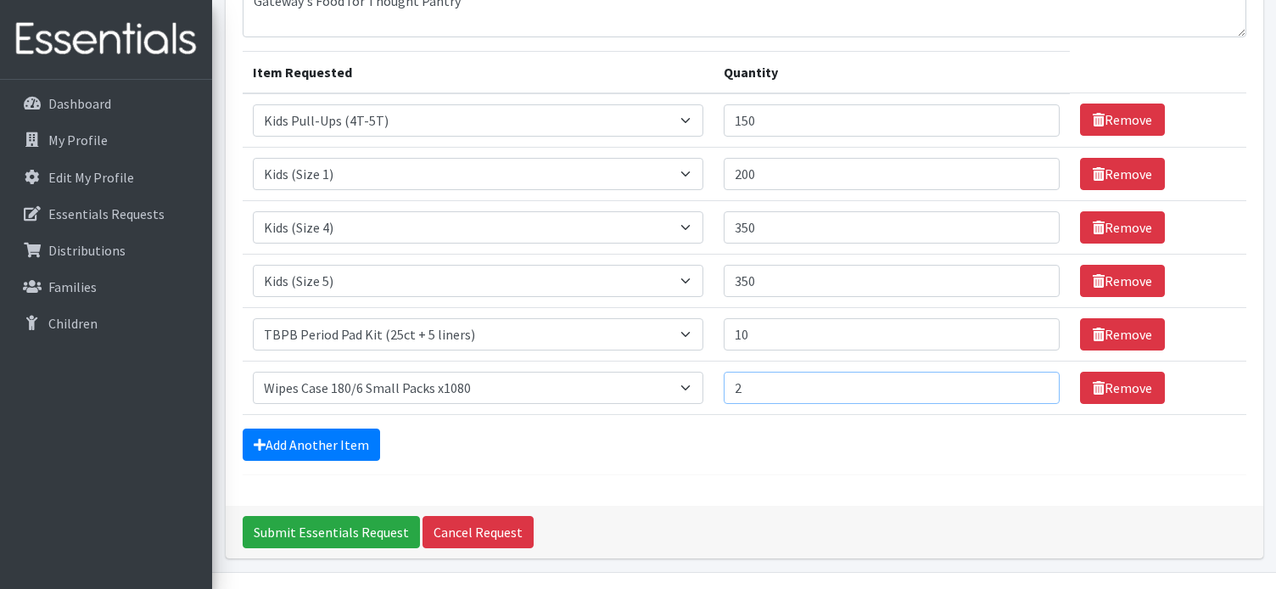
click at [913, 388] on input "2" at bounding box center [891, 387] width 336 height 32
type input "1"
click at [865, 438] on div "Add Another Item" at bounding box center [744, 444] width 1003 height 32
click at [812, 221] on input "350" at bounding box center [891, 227] width 336 height 32
type input "300"
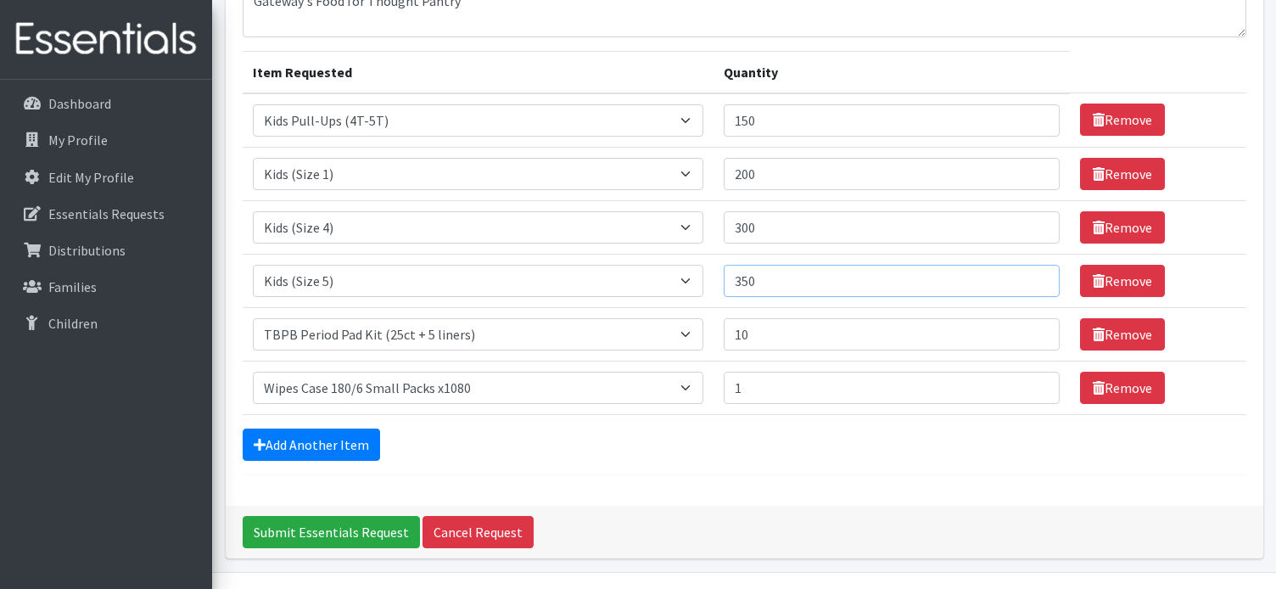
click at [781, 270] on input "350" at bounding box center [891, 281] width 336 height 32
type input "300"
click at [692, 466] on form "Comments: Gateway's Food for Thought Pantry Item Requested Quantity Item Reques…" at bounding box center [744, 216] width 1003 height 517
click at [387, 525] on input "Submit Essentials Request" at bounding box center [331, 532] width 177 height 32
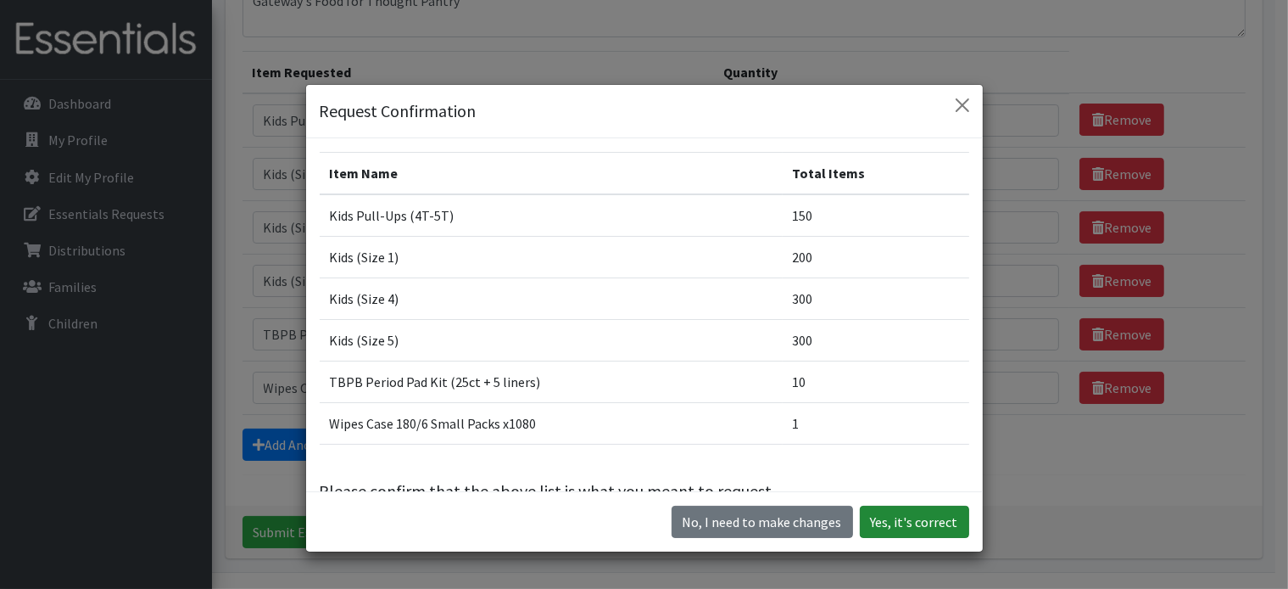
click at [930, 524] on button "Yes, it's correct" at bounding box center [914, 522] width 109 height 32
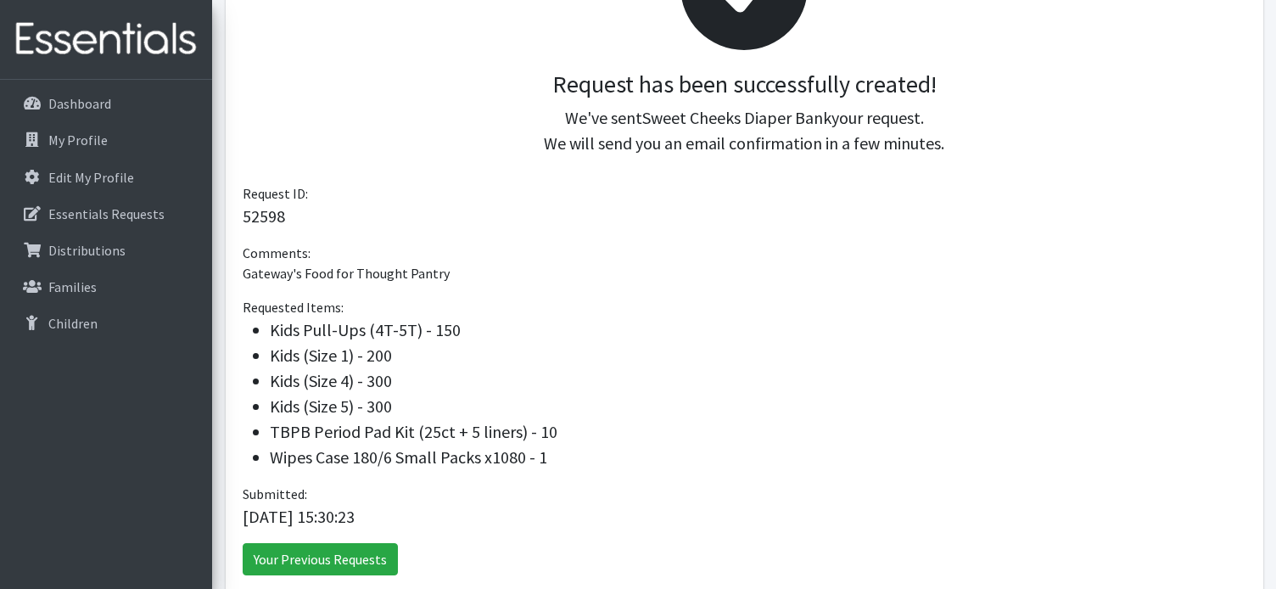
scroll to position [413, 0]
